Goal: Find contact information: Obtain details needed to contact an individual or organization

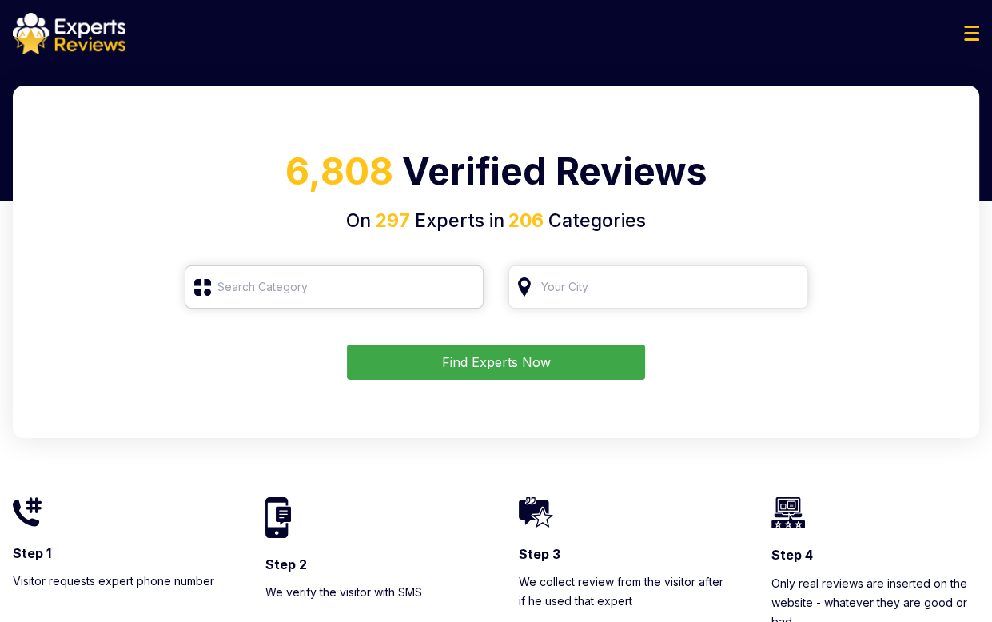
click at [278, 300] on input "search" at bounding box center [335, 286] width 300 height 43
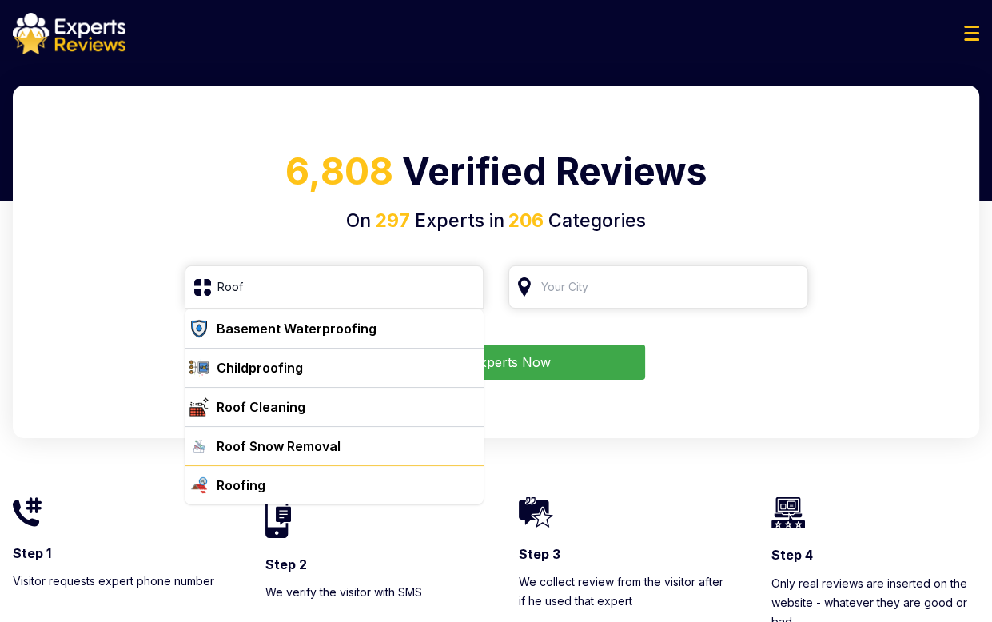
click at [291, 480] on div "Roofing" at bounding box center [344, 484] width 268 height 19
type input "Roofing"
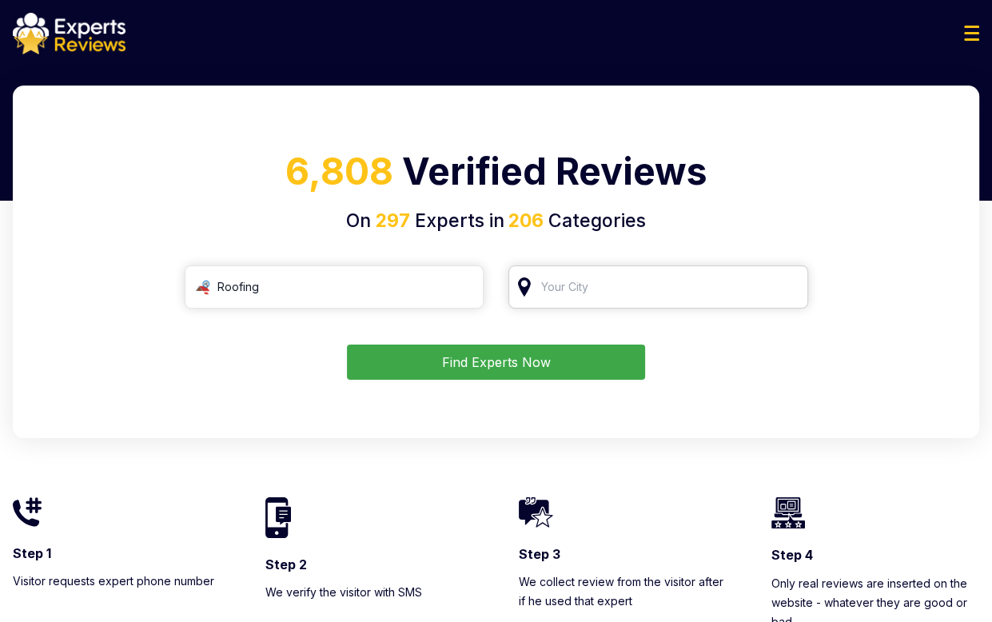
click at [671, 276] on input "search" at bounding box center [658, 286] width 300 height 43
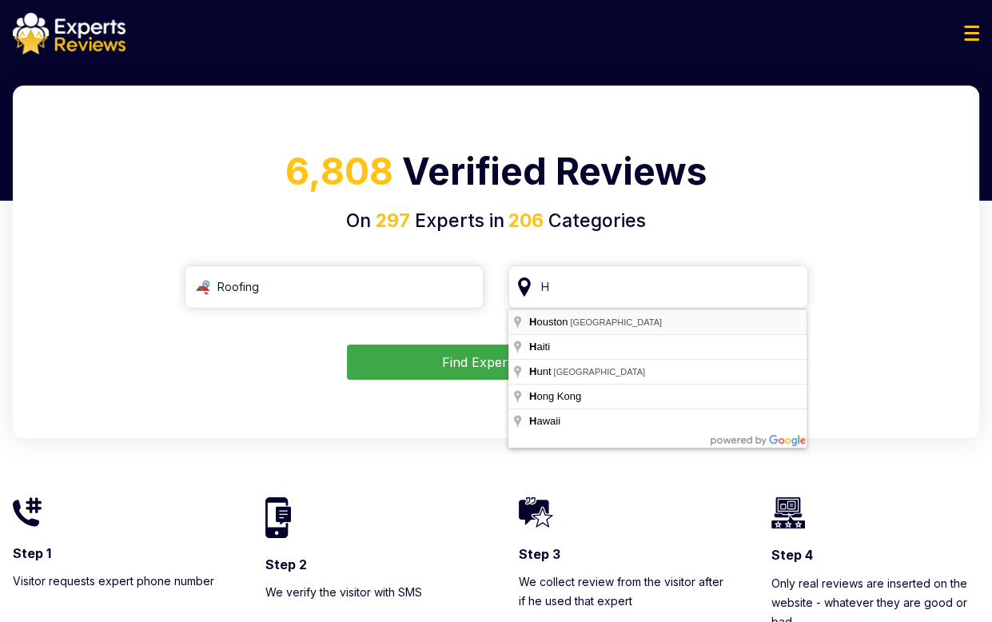
type input "[GEOGRAPHIC_DATA], [GEOGRAPHIC_DATA]"
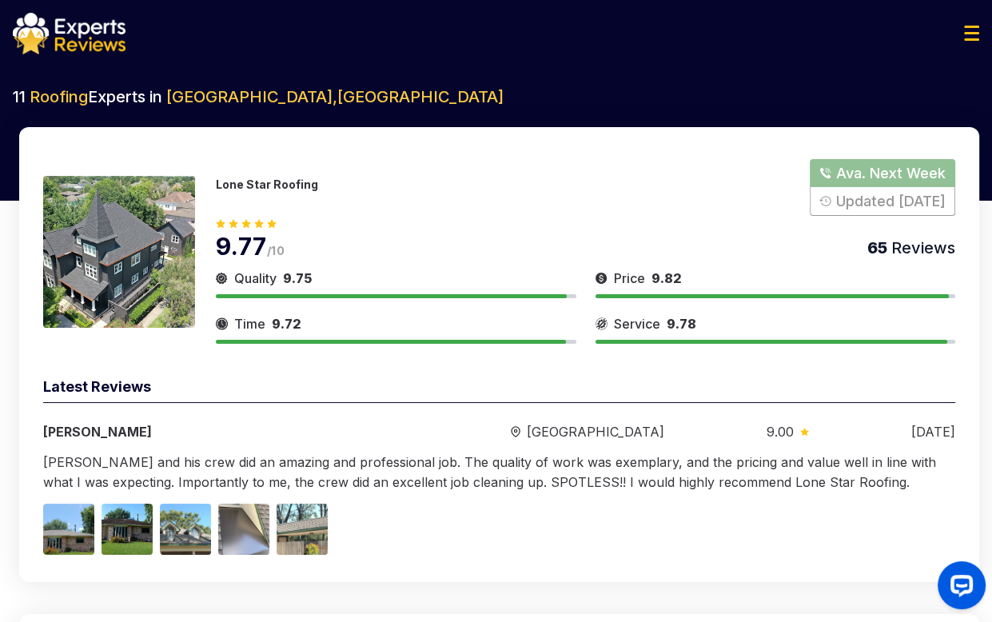
click at [866, 201] on button "Show Number" at bounding box center [881, 187] width 145 height 57
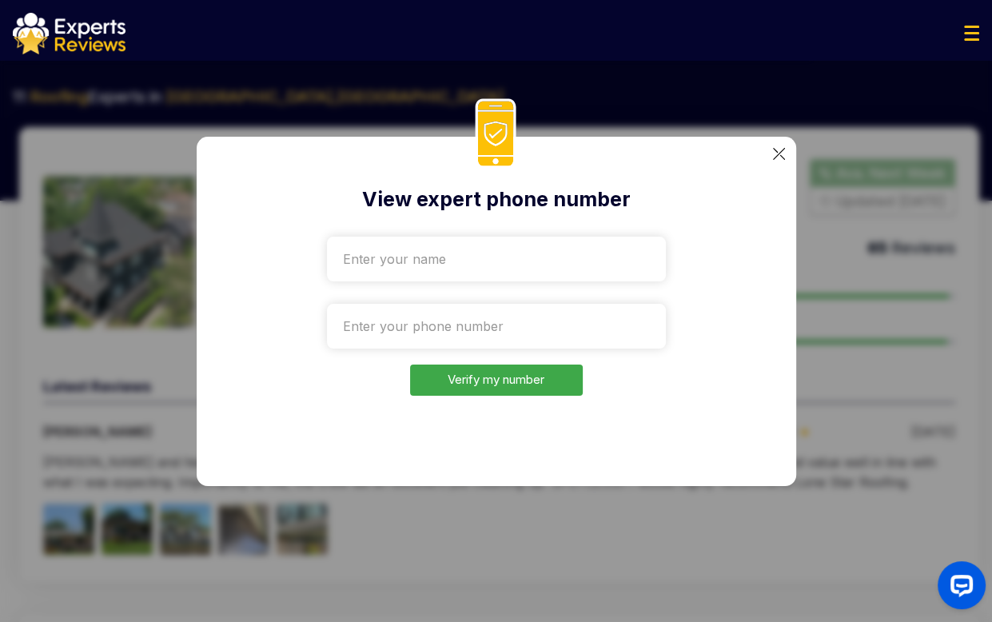
click at [428, 272] on input "text" at bounding box center [496, 259] width 339 height 45
type input "test"
click at [374, 311] on input "tel" at bounding box center [496, 326] width 339 height 45
drag, startPoint x: 765, startPoint y: 427, endPoint x: 726, endPoint y: 418, distance: 40.9
click at [765, 427] on div "View expert phone number test Verify my number" at bounding box center [496, 311] width 599 height 349
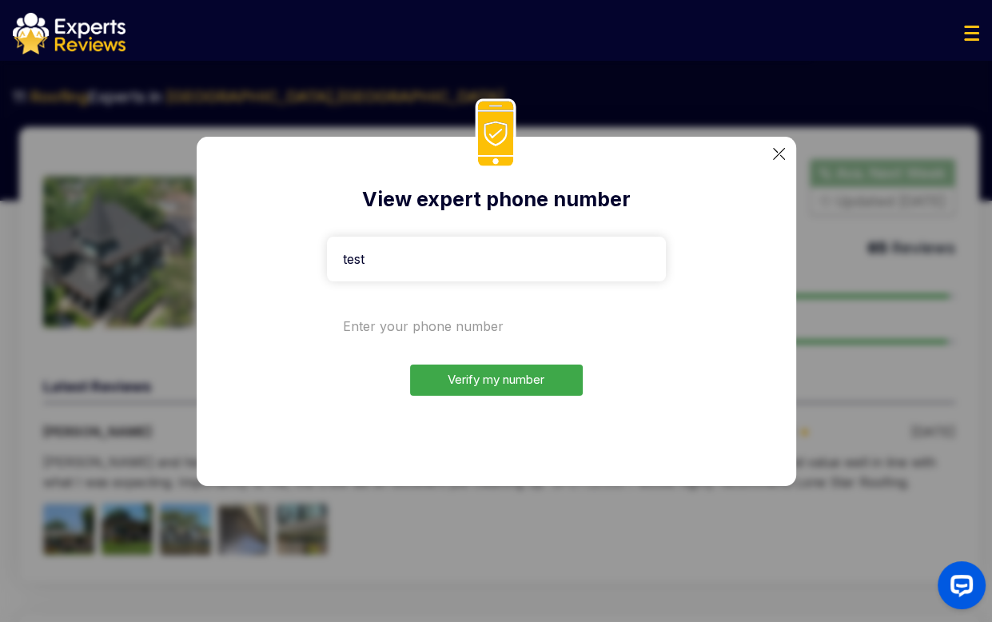
click at [483, 339] on input "tel" at bounding box center [496, 326] width 339 height 45
paste input "[PHONE_NUMBER]"
type input "[PHONE_NUMBER]"
click at [479, 388] on button "Verify my number" at bounding box center [496, 379] width 173 height 31
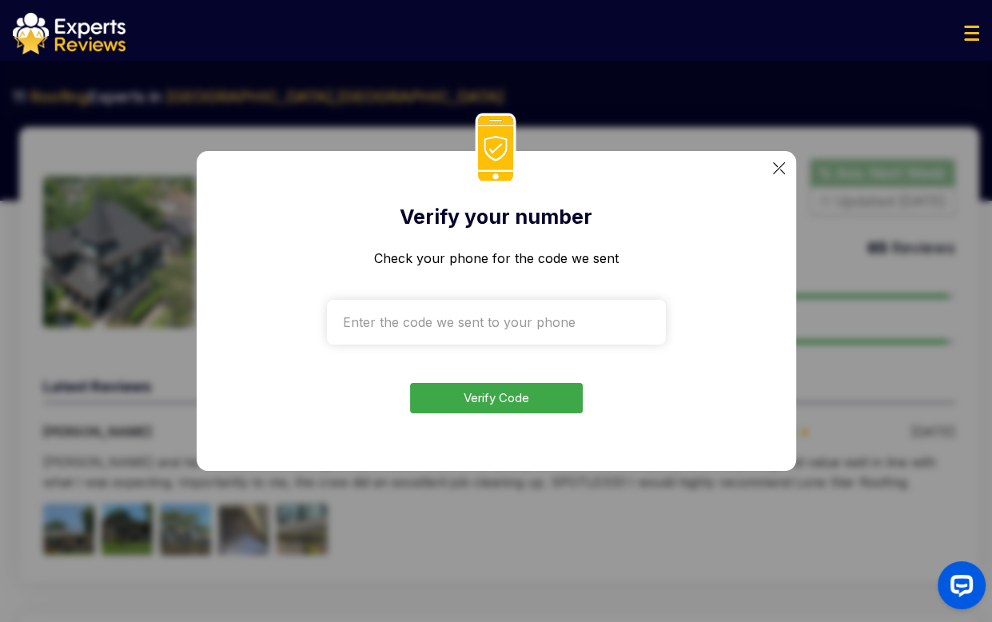
click at [761, 362] on div "Verify your number Check your phone for the code we sent Verify Code" at bounding box center [496, 311] width 599 height 320
click at [558, 336] on input "text" at bounding box center [496, 322] width 339 height 45
paste input "3560"
type input "3560"
click at [471, 395] on button "Verify Code" at bounding box center [496, 398] width 173 height 31
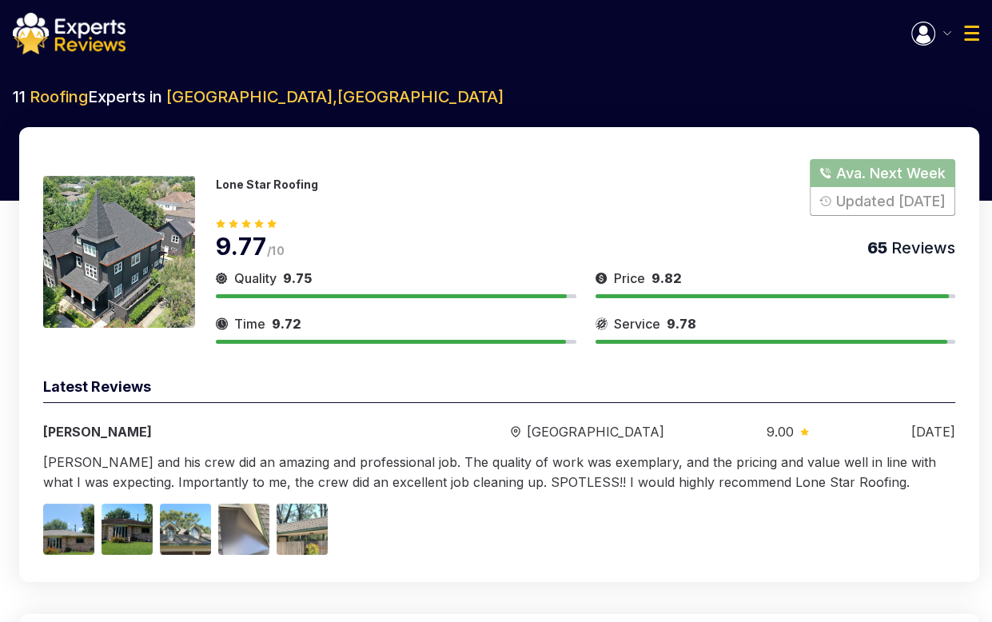
click at [872, 178] on button "Show Number" at bounding box center [881, 187] width 145 height 57
click at [248, 188] on link "17138617663" at bounding box center [267, 192] width 102 height 14
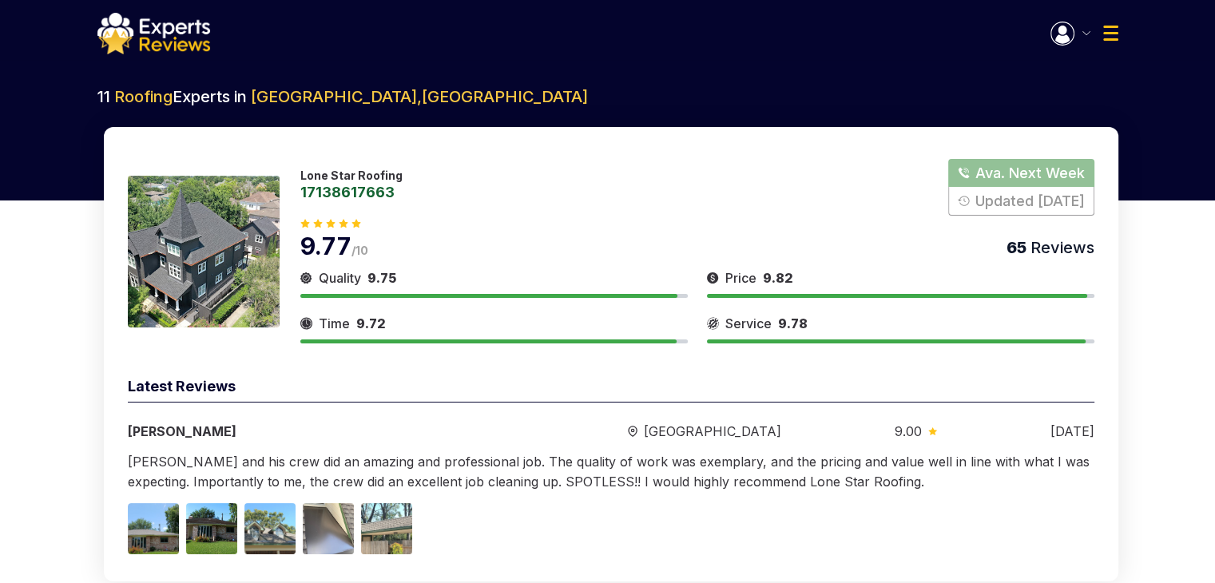
drag, startPoint x: 499, startPoint y: 276, endPoint x: 413, endPoint y: 248, distance: 90.7
click at [413, 248] on div "9.77 /10 65 Reviews" at bounding box center [697, 238] width 794 height 45
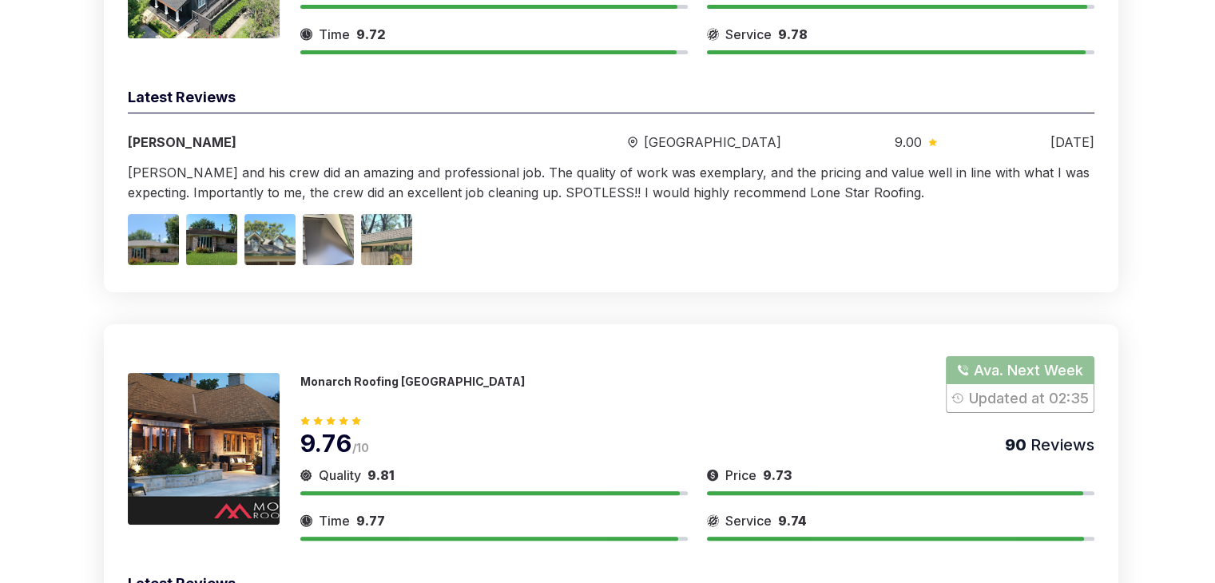
scroll to position [320, 0]
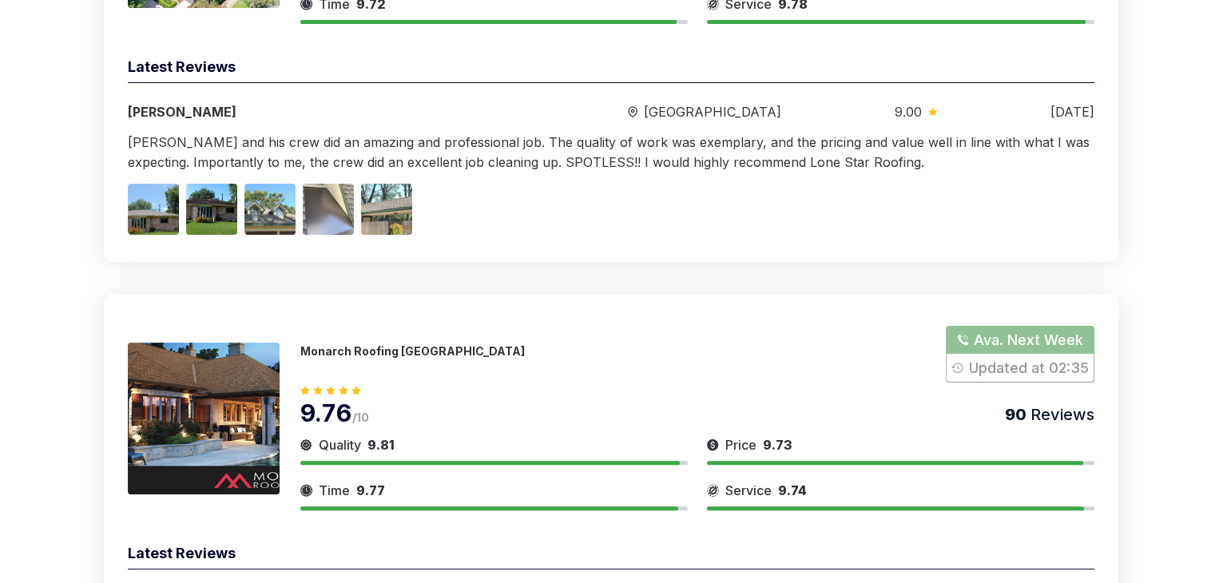
click at [991, 363] on button "Show Number" at bounding box center [1020, 354] width 148 height 57
click at [380, 364] on link "18322150987" at bounding box center [412, 359] width 225 height 14
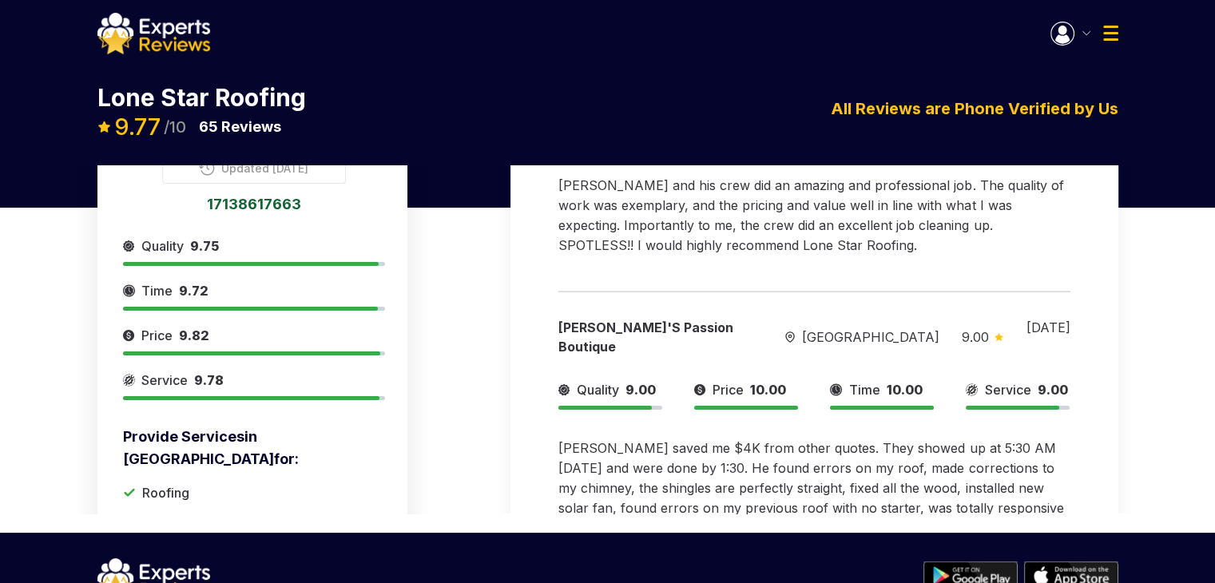
scroll to position [80, 0]
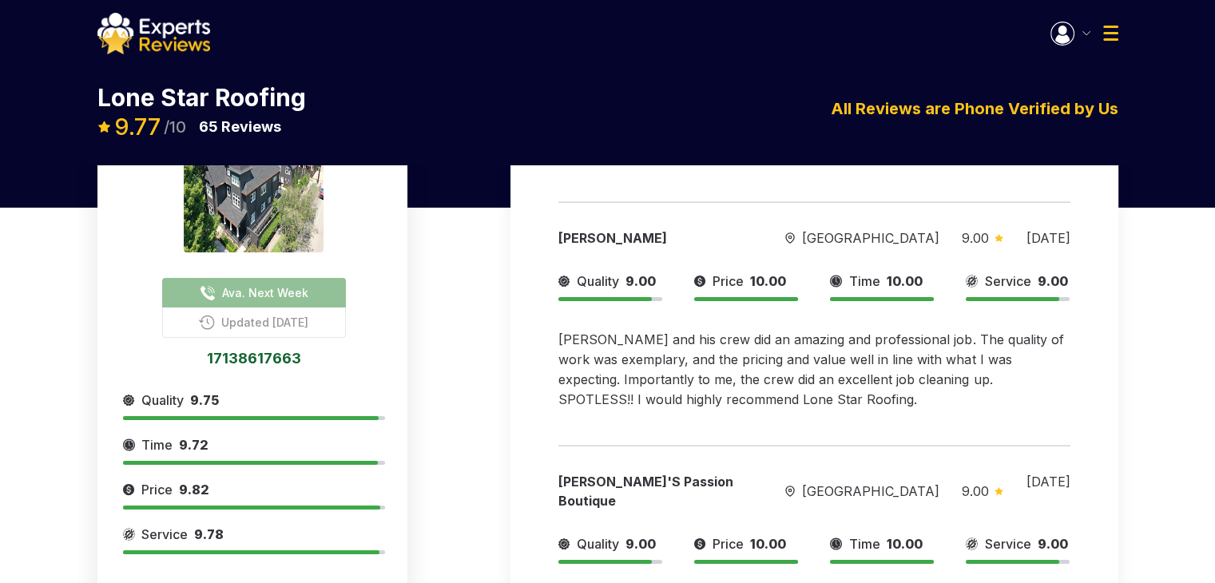
click at [256, 361] on link "17138617663" at bounding box center [254, 358] width 262 height 14
click at [0, 196] on div "Ava. Next Week Updated [DATE] 17138617663 Provide Services in [GEOGRAPHIC_DATA]…" at bounding box center [607, 386] width 1215 height 602
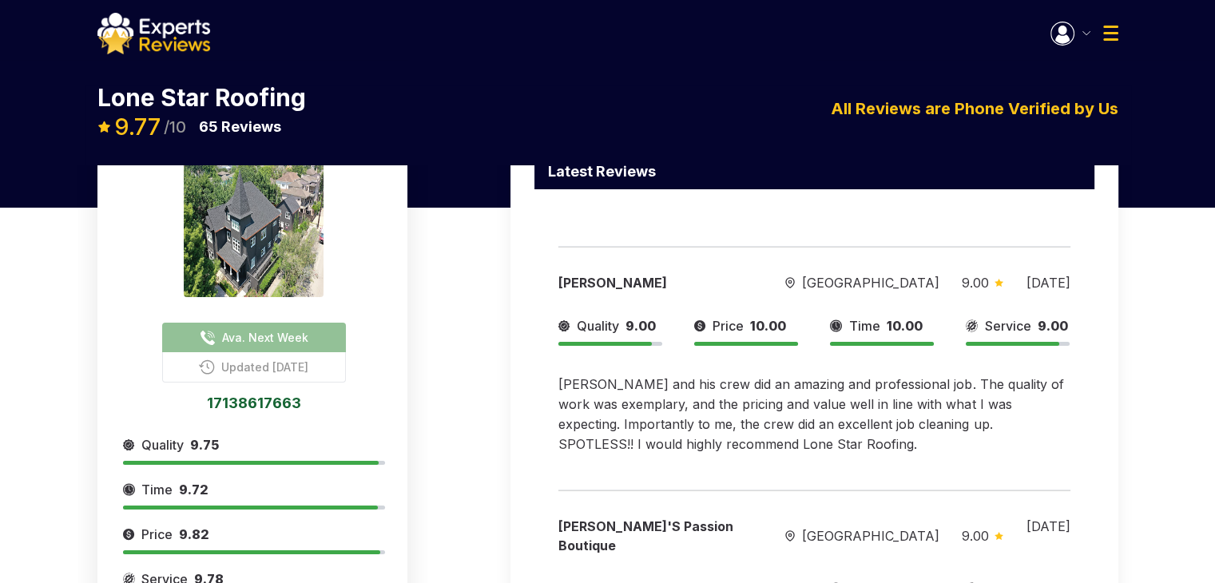
scroll to position [0, 0]
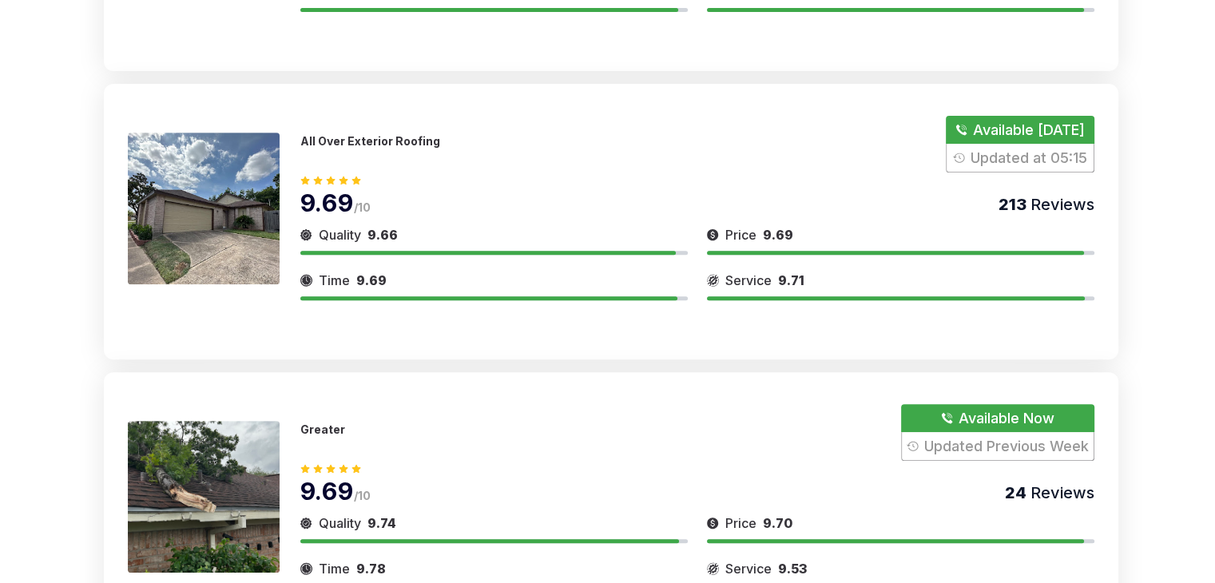
scroll to position [818, 0]
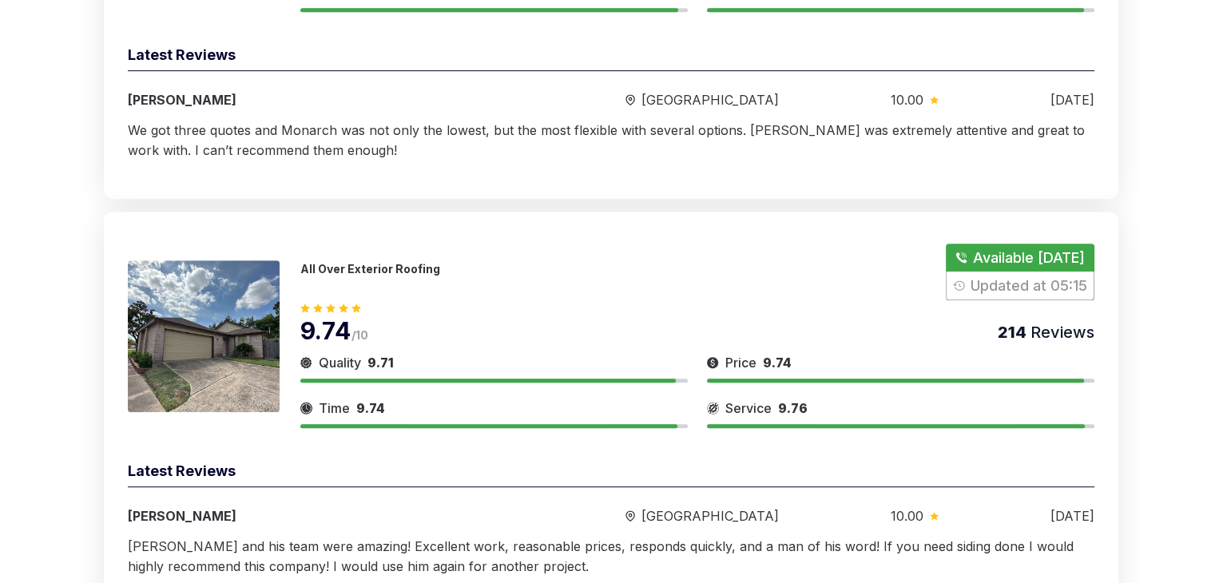
click at [991, 295] on button "Show Number" at bounding box center [1020, 272] width 148 height 57
click at [367, 284] on link "12818003076" at bounding box center [370, 276] width 140 height 14
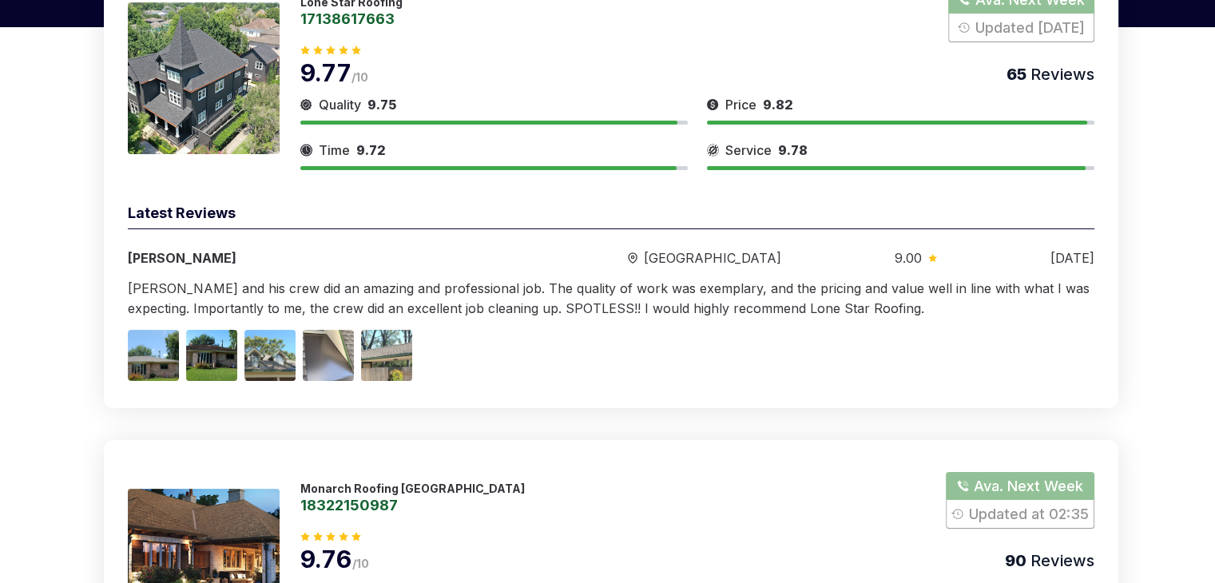
scroll to position [0, 0]
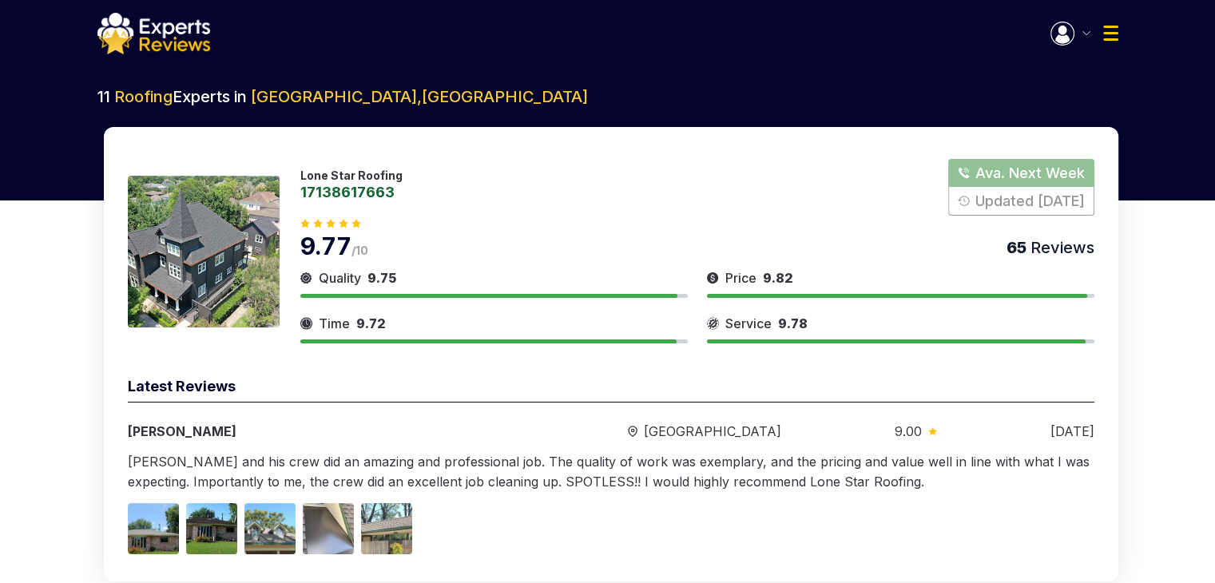
click at [991, 36] on img "button" at bounding box center [1063, 34] width 24 height 24
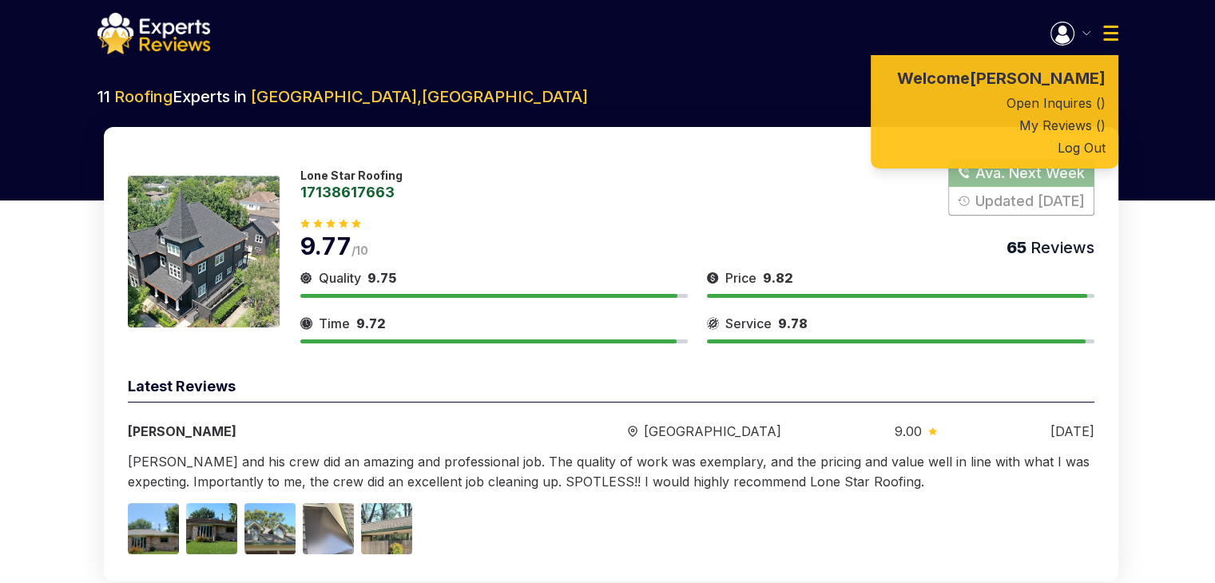
click at [991, 208] on button "Show Number" at bounding box center [1020, 187] width 145 height 57
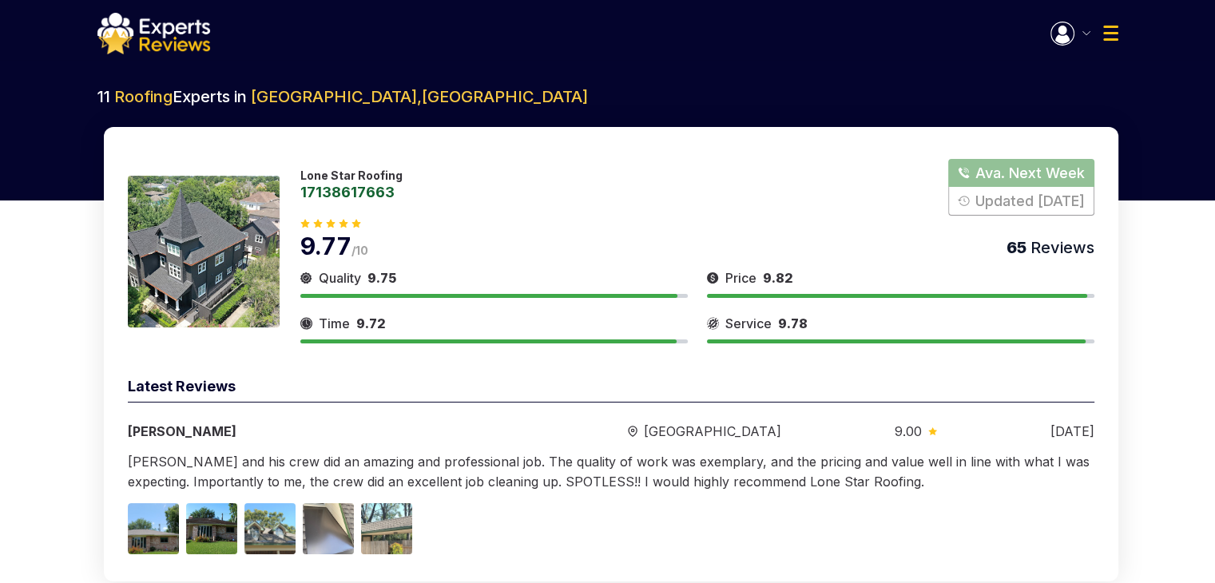
click at [991, 188] on button "Show Number" at bounding box center [1020, 187] width 145 height 57
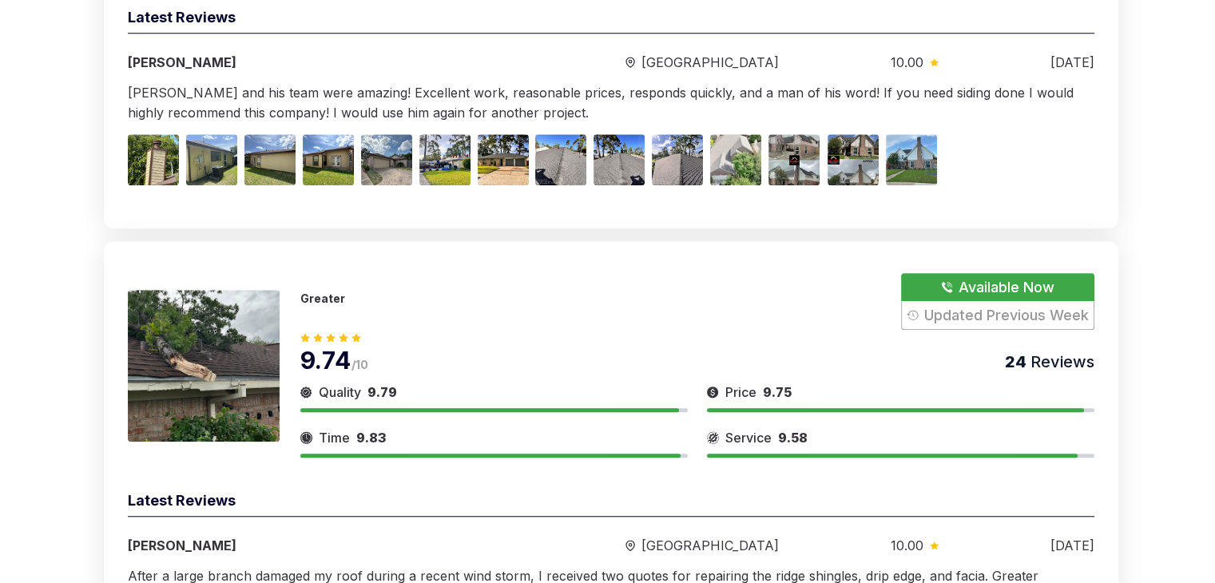
scroll to position [1358, 0]
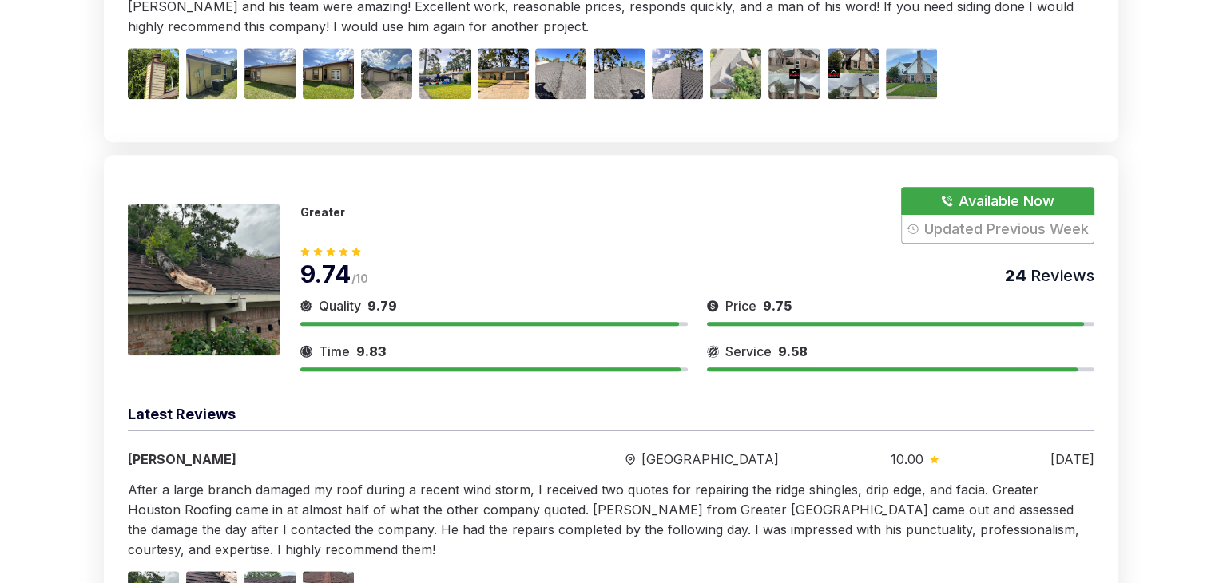
click at [981, 241] on button "Show Number" at bounding box center [997, 215] width 193 height 57
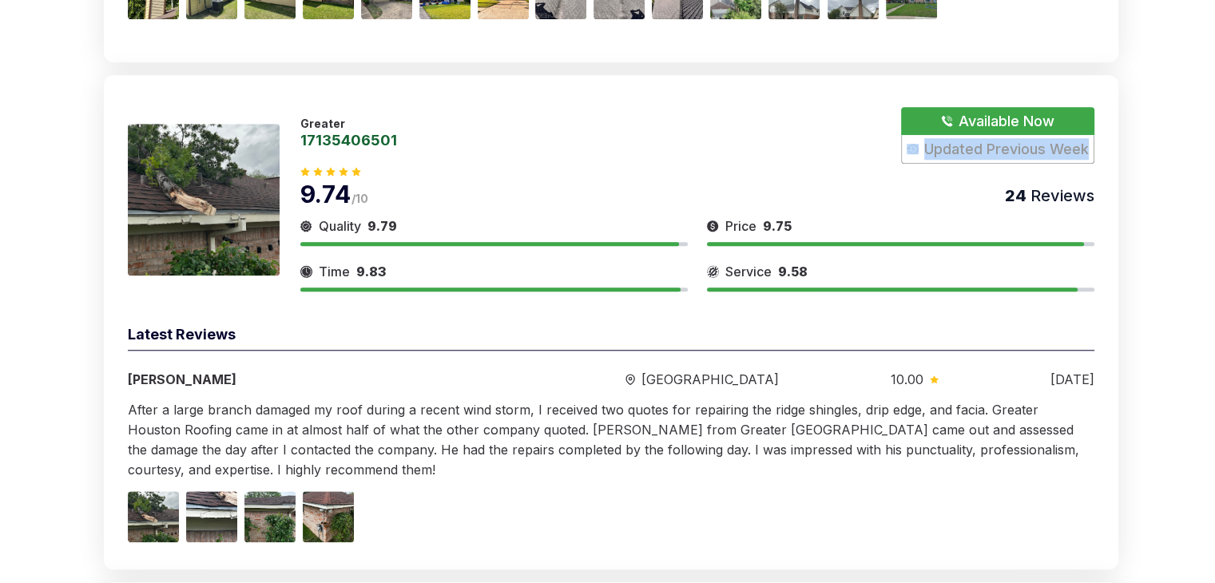
drag, startPoint x: 1099, startPoint y: 164, endPoint x: 722, endPoint y: 90, distance: 384.2
click at [754, 113] on div "Greater 17135406501 Available Now Updated Previous Week 9.74 /10 24 Reviews Qua…" at bounding box center [611, 322] width 1015 height 495
